Goal: Task Accomplishment & Management: Use online tool/utility

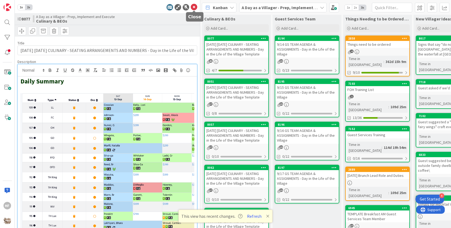
click at [194, 7] on icon at bounding box center [194, 7] width 6 height 6
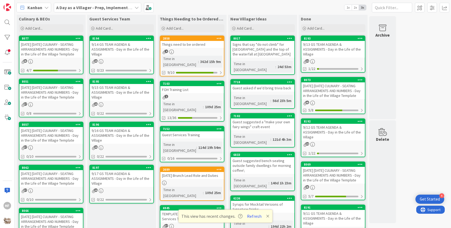
click at [133, 93] on div "9/15 GS TEAM AGENDA & ASSIGNMENTS - Day in the Life of the Village" at bounding box center [122, 92] width 64 height 17
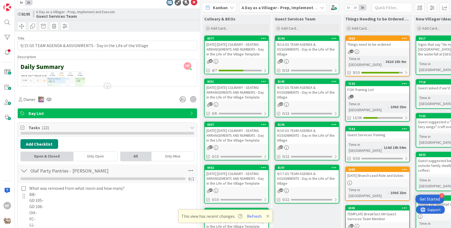
scroll to position [37, 0]
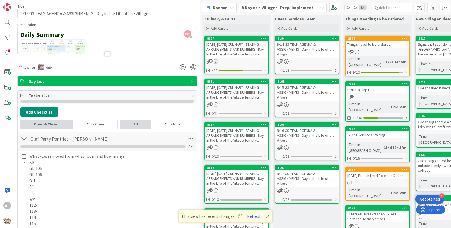
click at [191, 95] on icon at bounding box center [192, 95] width 4 height 4
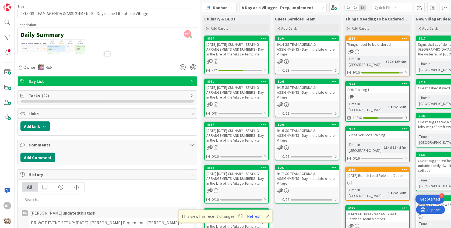
click at [191, 95] on icon at bounding box center [192, 95] width 4 height 4
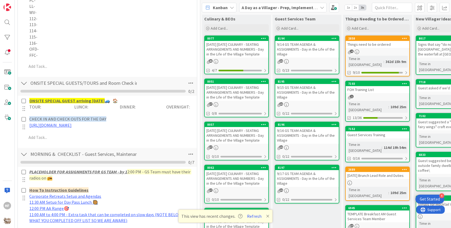
scroll to position [0, 0]
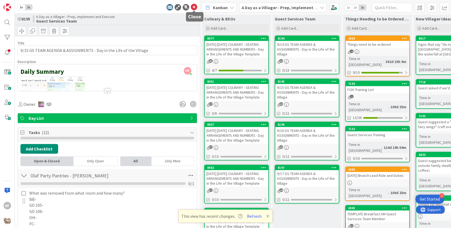
click at [192, 6] on icon at bounding box center [194, 7] width 6 height 6
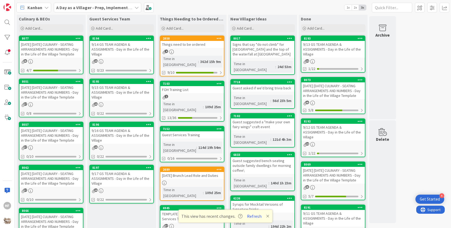
click at [74, 50] on div "[DATE] [DATE] CULINARY - SEATING ARRANGEMENTS AND NUMBERS - Day in the Life of …" at bounding box center [51, 49] width 64 height 17
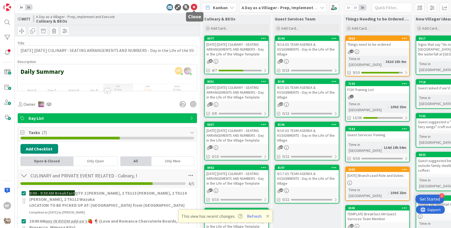
click at [193, 9] on icon at bounding box center [194, 7] width 6 height 6
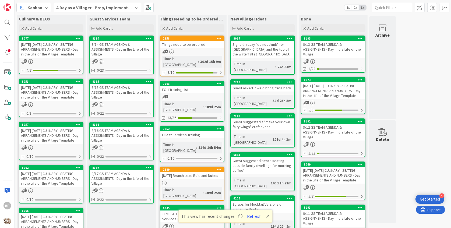
click at [64, 99] on div "[DATE] [DATE] CULINARY - SEATING ARRANGEMENTS AND NUMBERS - Day in the Life of …" at bounding box center [51, 92] width 64 height 17
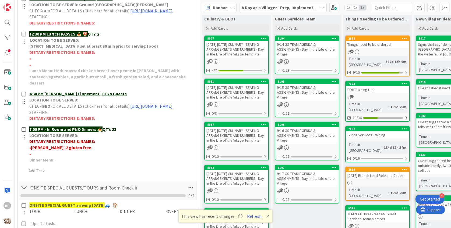
scroll to position [254, 0]
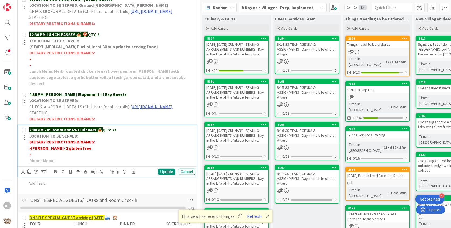
click at [66, 158] on p "•" at bounding box center [111, 154] width 164 height 6
click at [74, 157] on span "11 no pork or shellfish" at bounding box center [94, 154] width 41 height 5
click at [86, 172] on polyline at bounding box center [86, 171] width 2 height 2
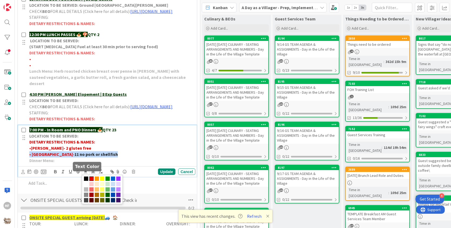
click at [93, 181] on span at bounding box center [91, 179] width 4 height 4
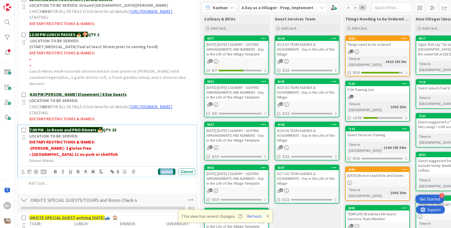
click at [169, 175] on div "Update" at bounding box center [167, 172] width 18 height 6
drag, startPoint x: 92, startPoint y: 159, endPoint x: 32, endPoint y: 157, distance: 60.9
click at [32, 157] on p "• [PERSON_NAME]- 11 no pork or shellfish" at bounding box center [111, 154] width 164 height 6
copy p "[PERSON_NAME]- 11 no pork or shellfish"
click at [172, 175] on div "Update" at bounding box center [167, 172] width 18 height 6
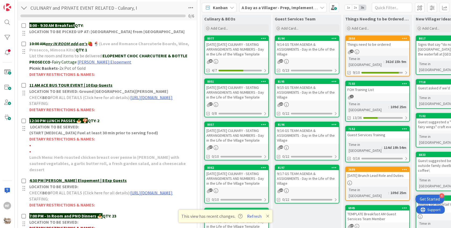
scroll to position [0, 0]
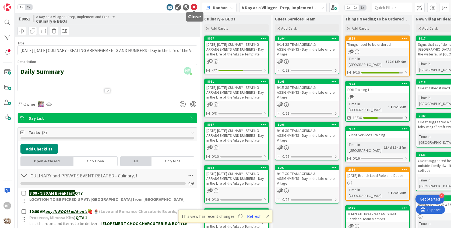
click at [195, 8] on icon at bounding box center [194, 7] width 6 height 6
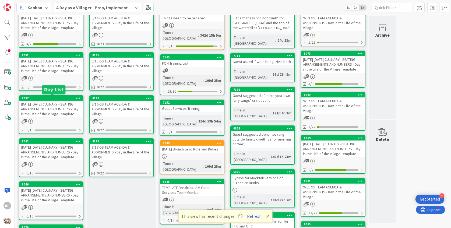
click at [65, 100] on div "8057 [DATE] [DATE] CULINARY - SEATING ARRANGEMENTS AND NUMBERS - Day in the Lif…" at bounding box center [51, 107] width 64 height 22
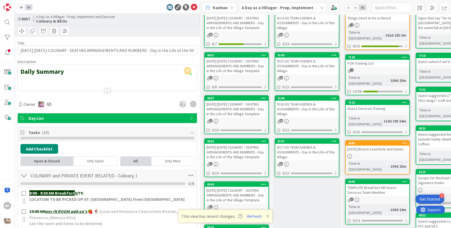
click at [193, 12] on div "1x 2x ID 8057 A Day as a Villager - Prep, Implement and Execute Culinary & BEOs…" at bounding box center [108, 114] width 186 height 228
click at [193, 7] on icon at bounding box center [194, 7] width 6 height 6
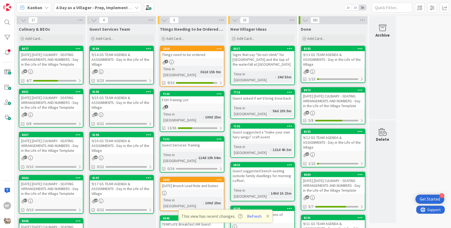
click at [58, 106] on div "[DATE] [DATE] CULINARY - SEATING ARRANGEMENTS AND NUMBERS - Day in the Life of …" at bounding box center [51, 102] width 64 height 17
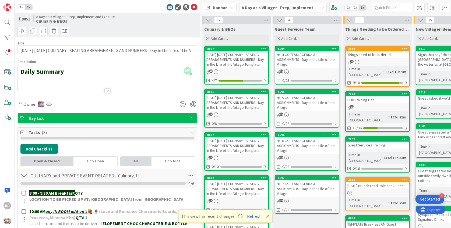
scroll to position [0, 0]
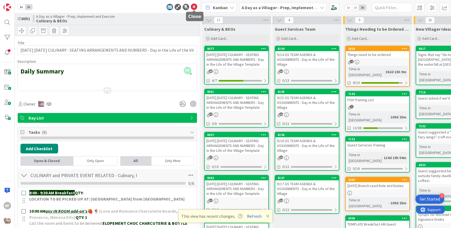
click at [194, 8] on icon at bounding box center [194, 7] width 6 height 6
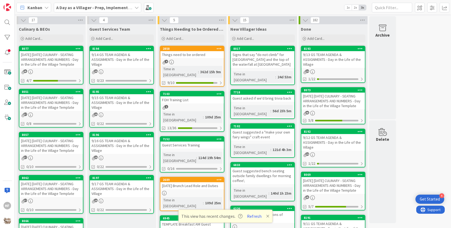
click at [61, 143] on div "[DATE] [DATE] CULINARY - SEATING ARRANGEMENTS AND NUMBERS - Day in the Life of …" at bounding box center [51, 145] width 64 height 17
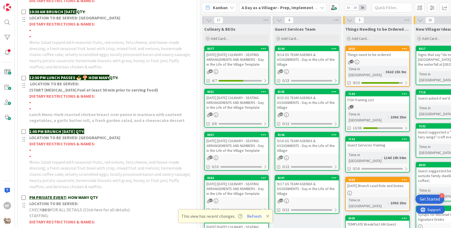
scroll to position [363, 0]
